Goal: Task Accomplishment & Management: Manage account settings

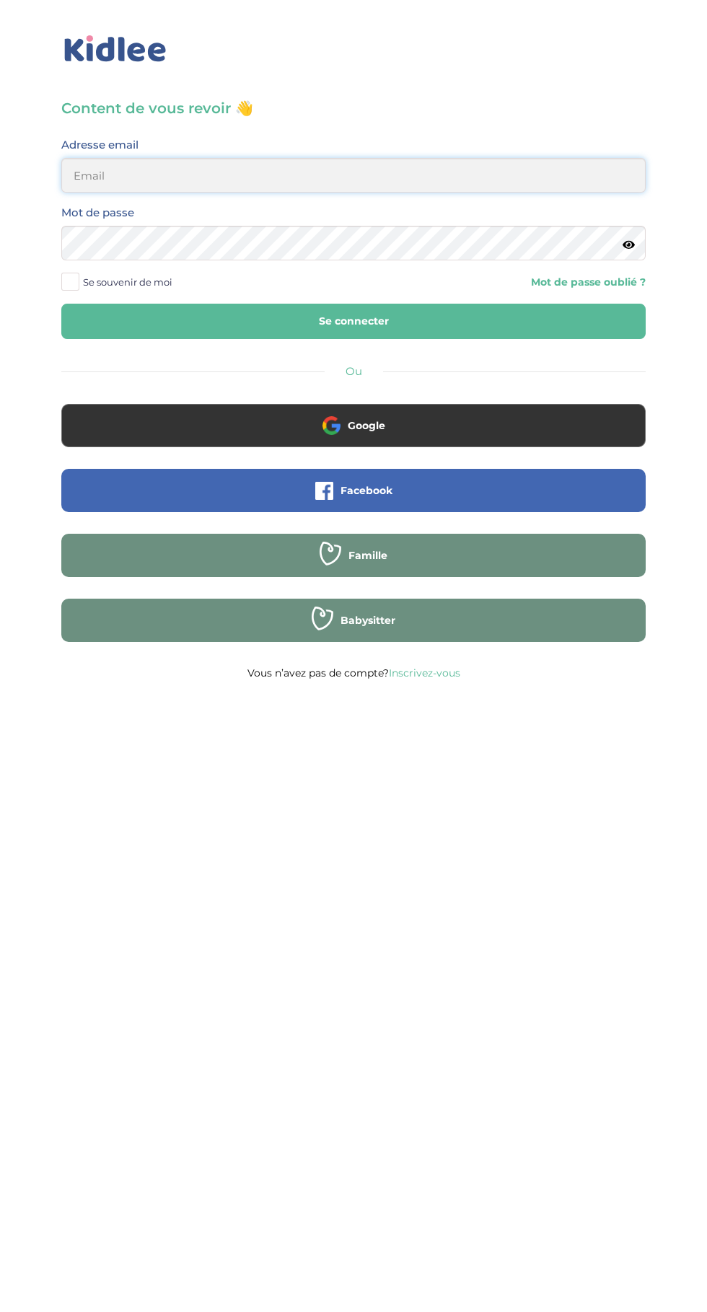
click at [152, 178] on input "email" at bounding box center [353, 175] width 584 height 35
type input "[EMAIL_ADDRESS][DOMAIN_NAME]"
click at [61, 304] on button "Se connecter" at bounding box center [353, 321] width 584 height 35
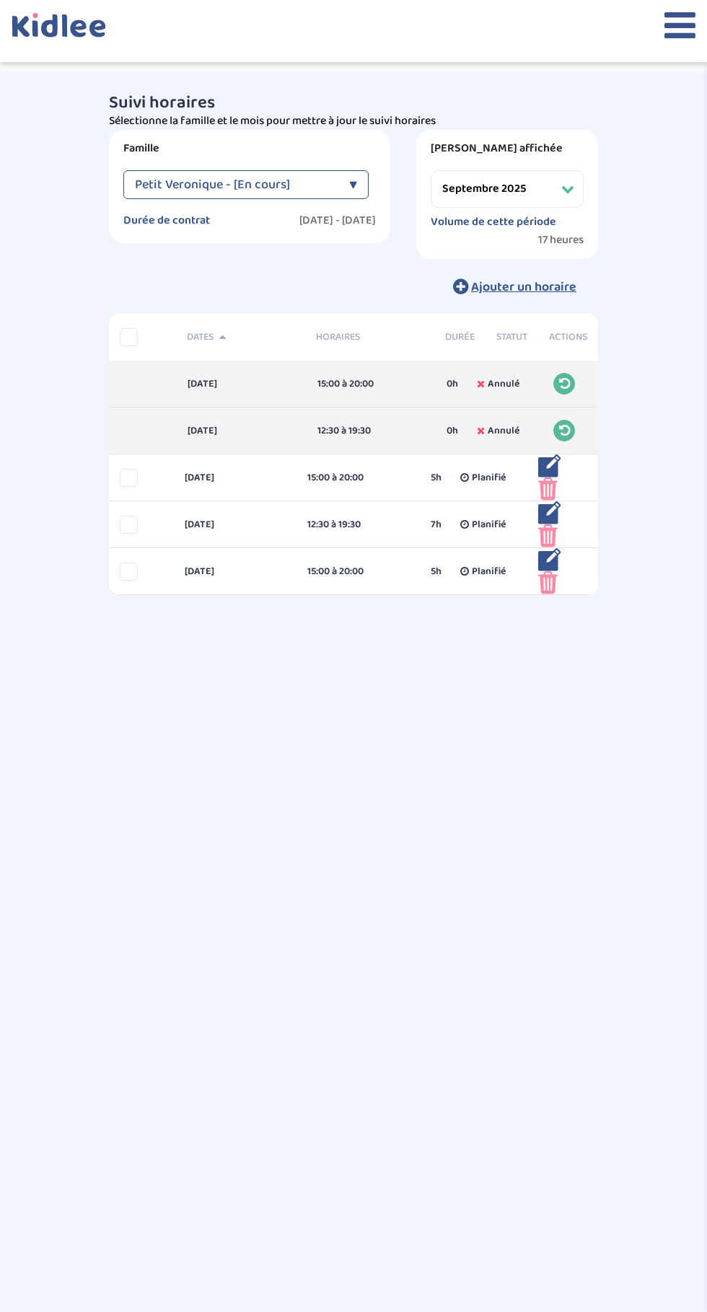
select select "septembre 2025"
